Goal: Task Accomplishment & Management: Use online tool/utility

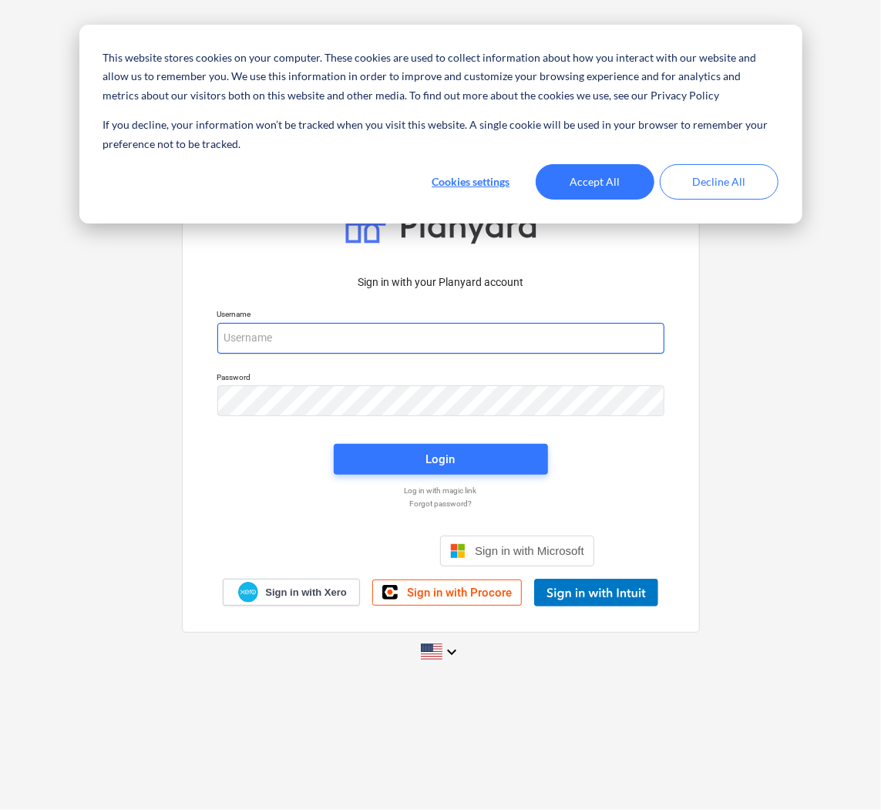
type input "[PERSON_NAME][EMAIL_ADDRESS][DOMAIN_NAME]"
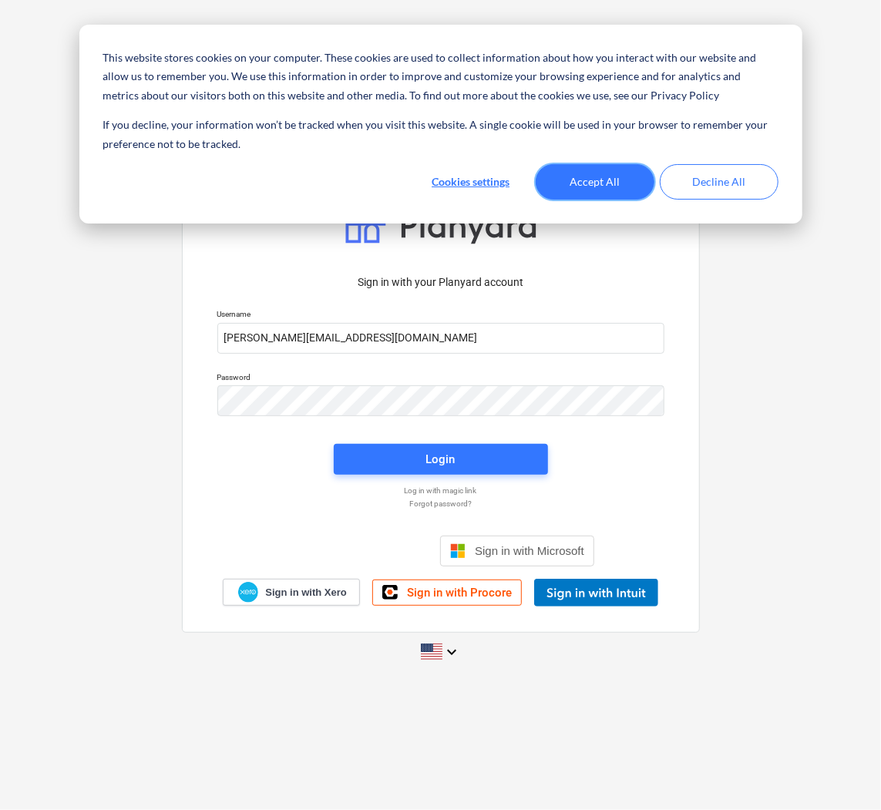
click at [603, 183] on button "Accept All" at bounding box center [595, 181] width 119 height 35
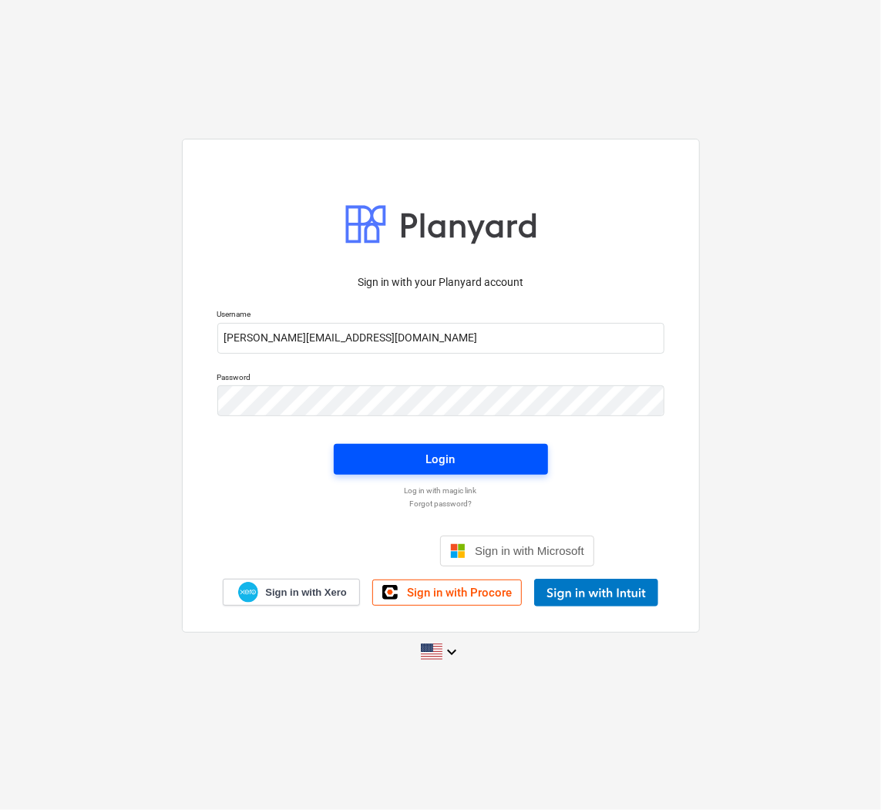
click at [470, 458] on span "Login" at bounding box center [440, 460] width 177 height 20
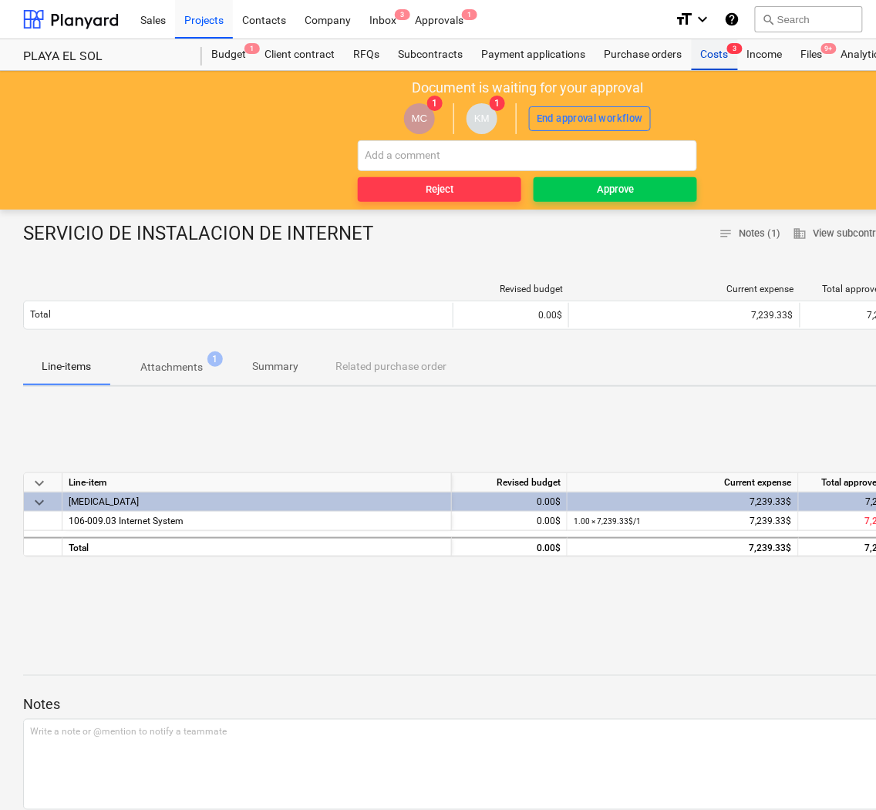
click at [716, 59] on div "Costs 3" at bounding box center [715, 54] width 46 height 31
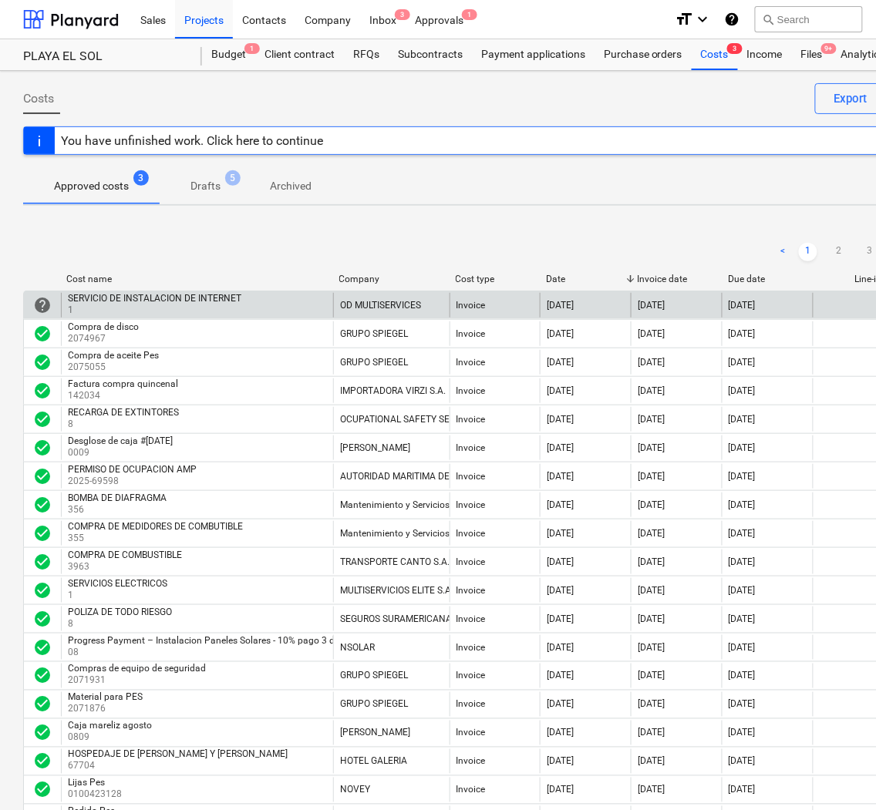
click at [166, 304] on div "SERVICIO DE INSTALACION DE INTERNET" at bounding box center [154, 298] width 173 height 11
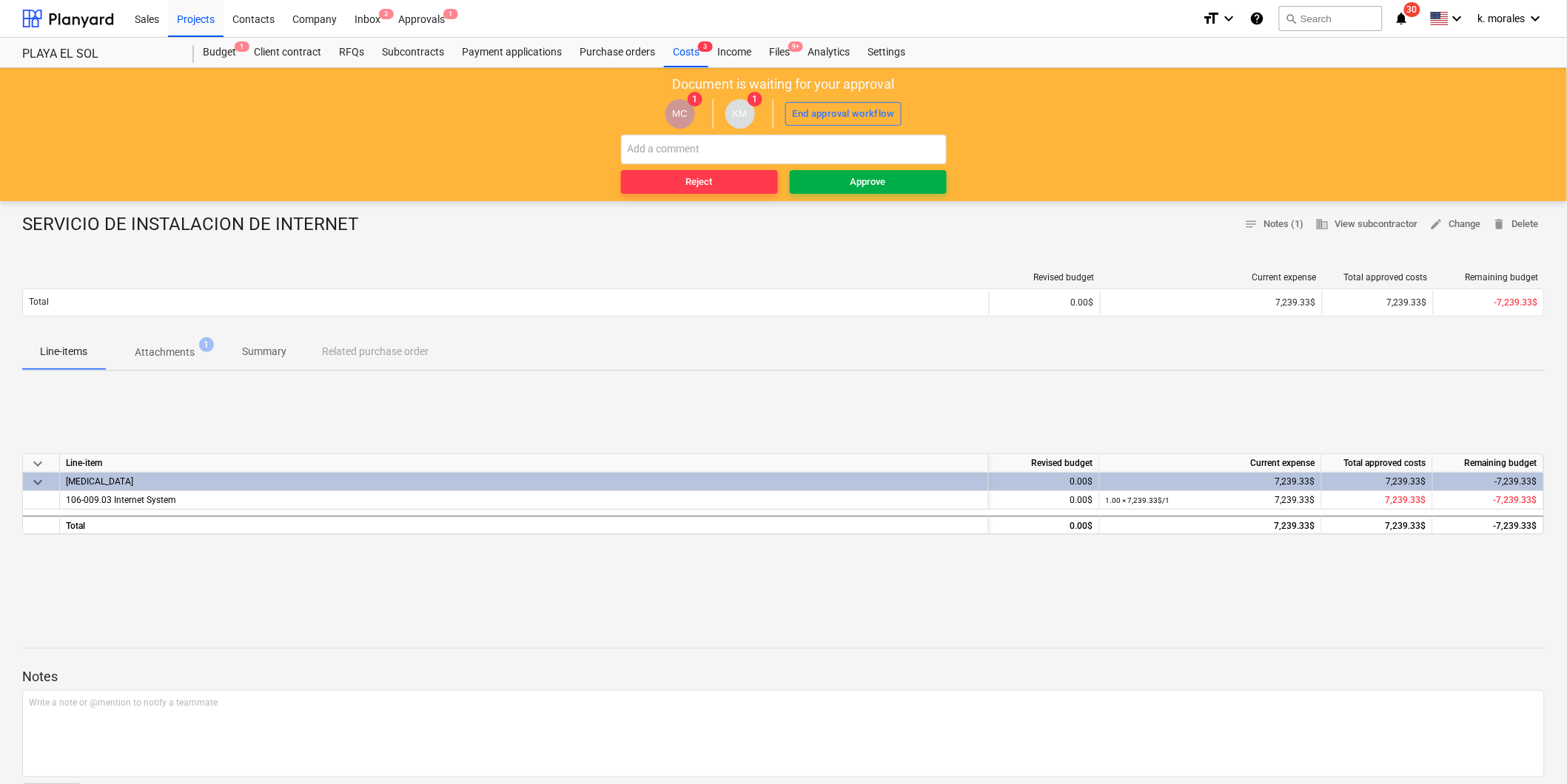
click at [839, 180] on span "Approve" at bounding box center [868, 182] width 145 height 17
